Goal: Find specific page/section: Find specific page/section

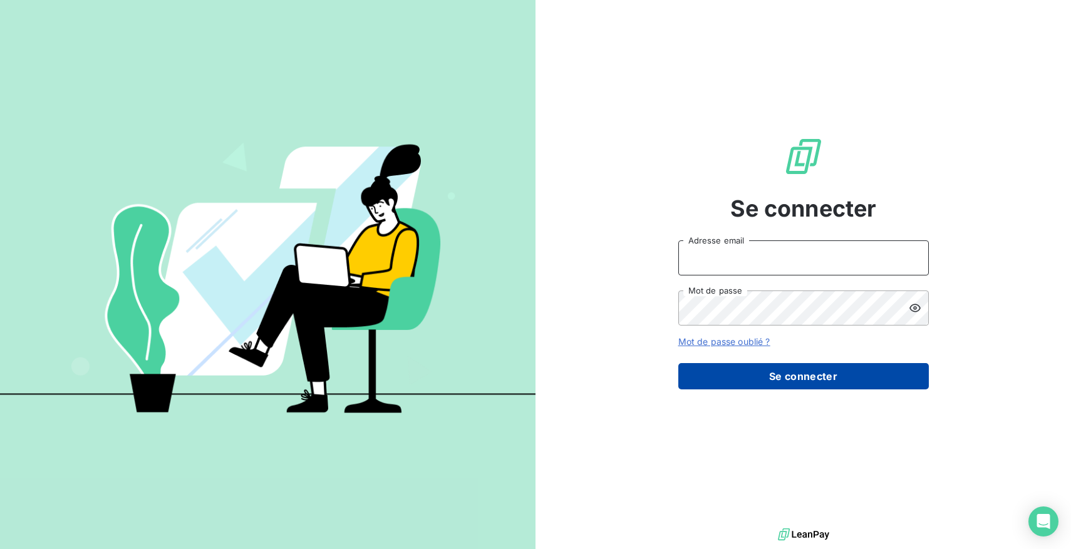
type input "[EMAIL_ADDRESS][DOMAIN_NAME]"
click at [729, 378] on button "Se connecter" at bounding box center [803, 376] width 251 height 26
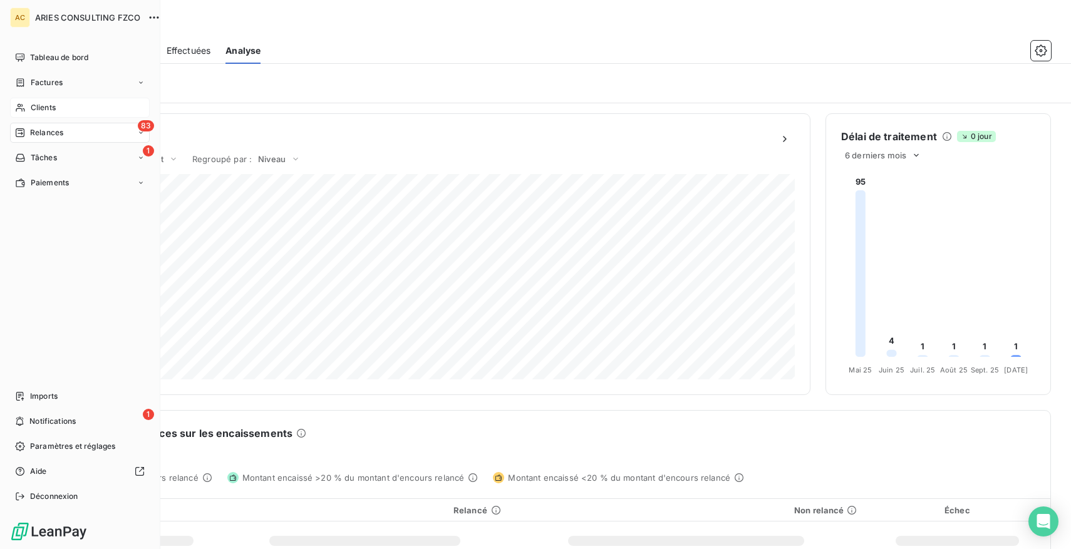
click at [37, 104] on span "Clients" at bounding box center [43, 107] width 25 height 11
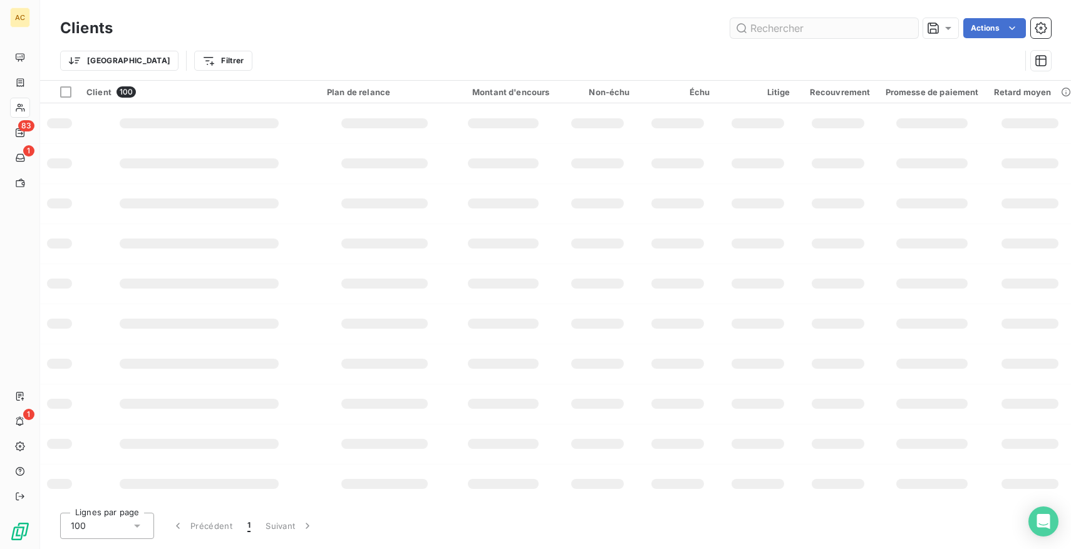
click at [826, 24] on input "text" at bounding box center [824, 28] width 188 height 20
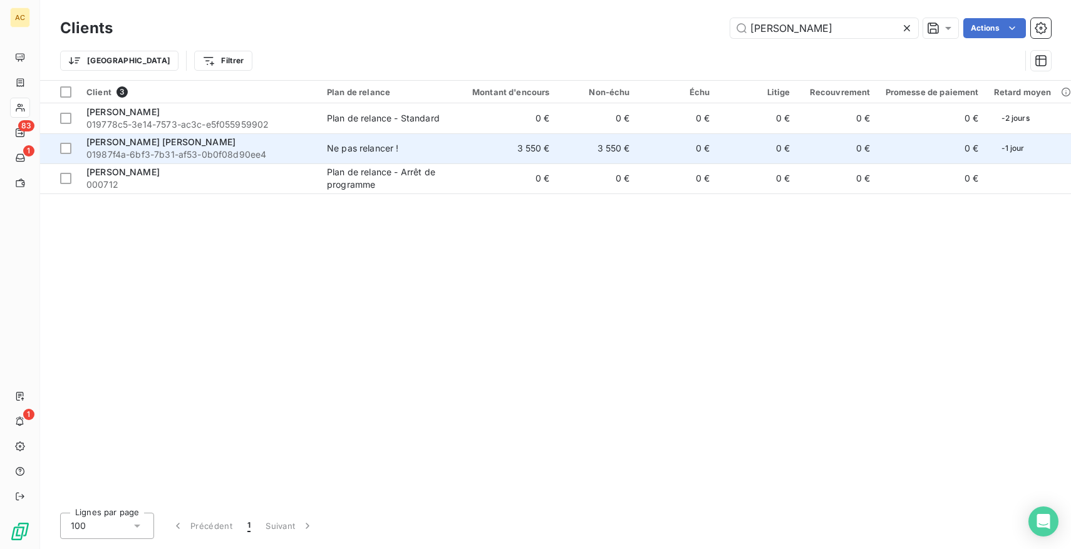
type input "[PERSON_NAME]"
click at [425, 148] on span "Ne pas relancer !" at bounding box center [384, 148] width 115 height 13
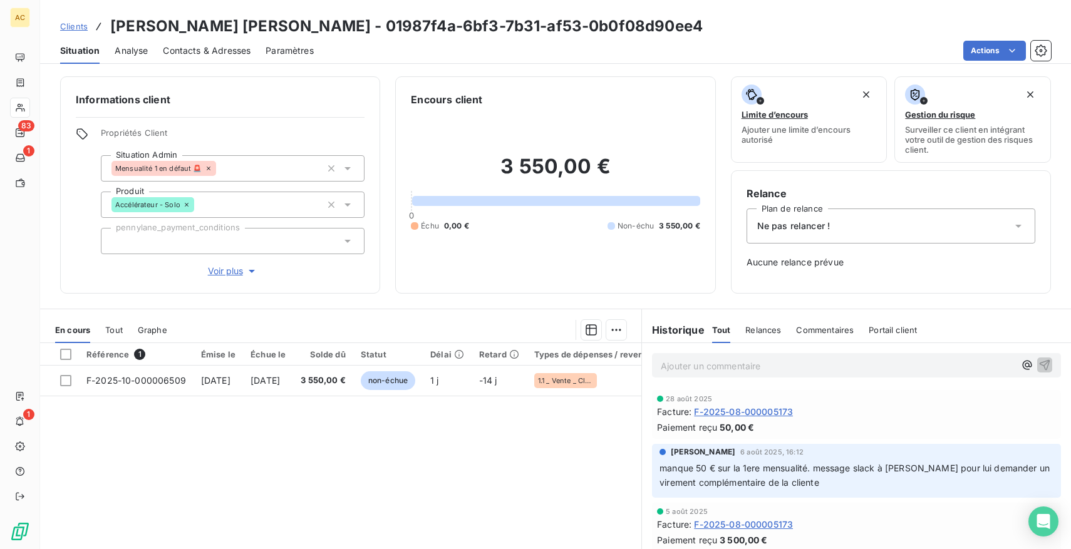
click at [115, 329] on span "Tout" at bounding box center [114, 330] width 18 height 10
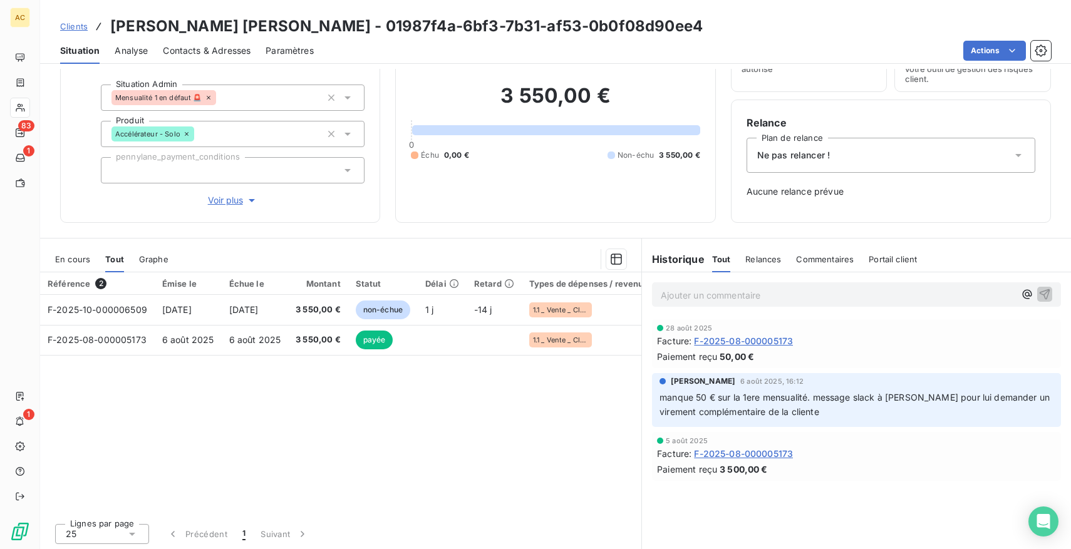
scroll to position [73, 0]
